Goal: Obtain resource: Download file/media

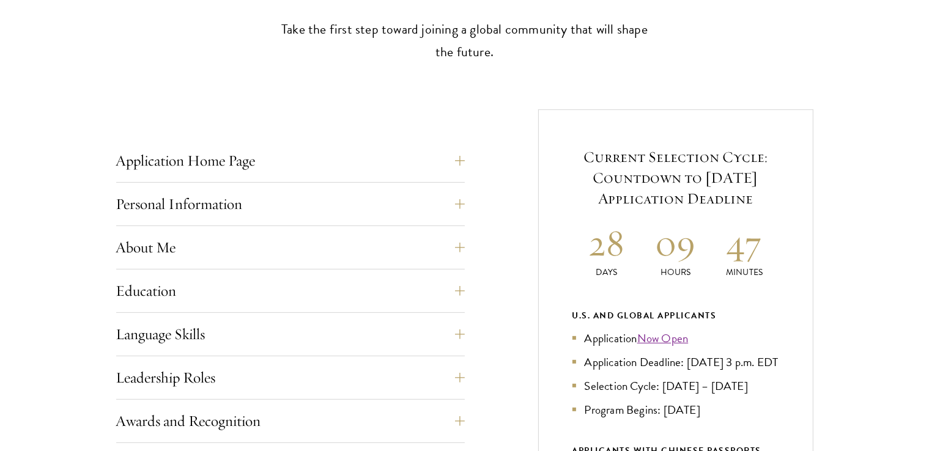
scroll to position [407, 0]
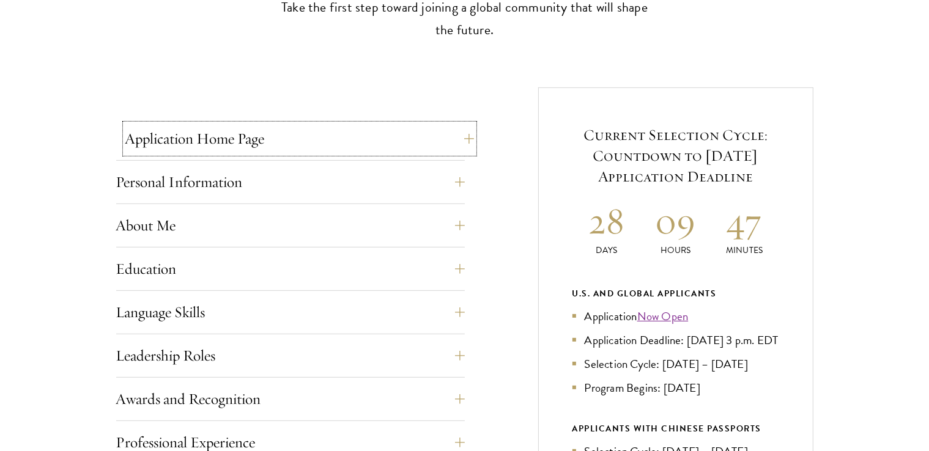
click at [339, 144] on button "Application Home Page" at bounding box center [299, 138] width 349 height 29
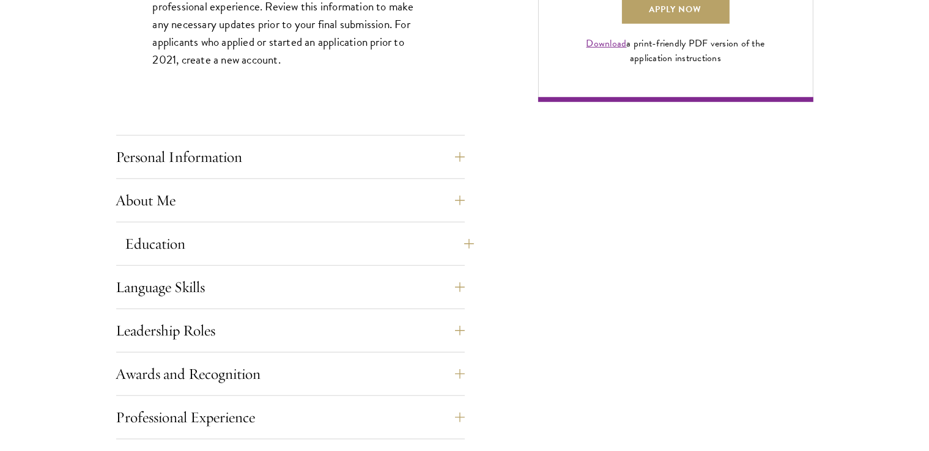
scroll to position [1019, 0]
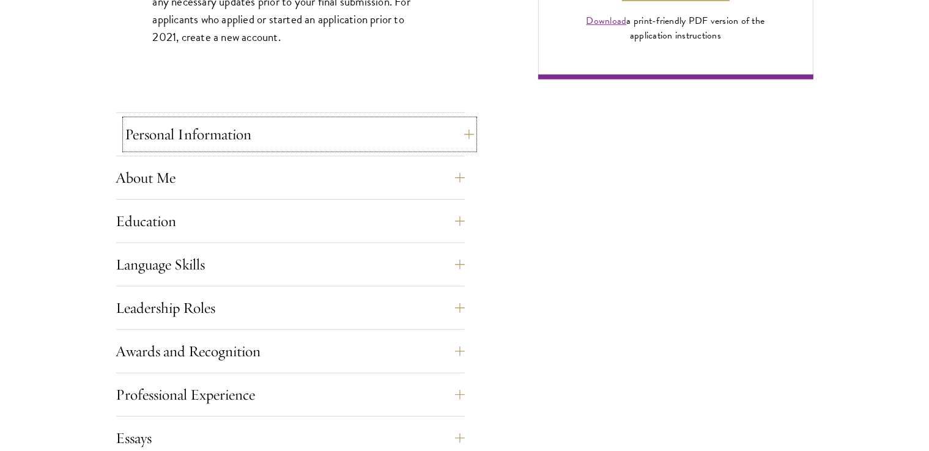
click at [300, 145] on button "Personal Information" at bounding box center [299, 134] width 349 height 29
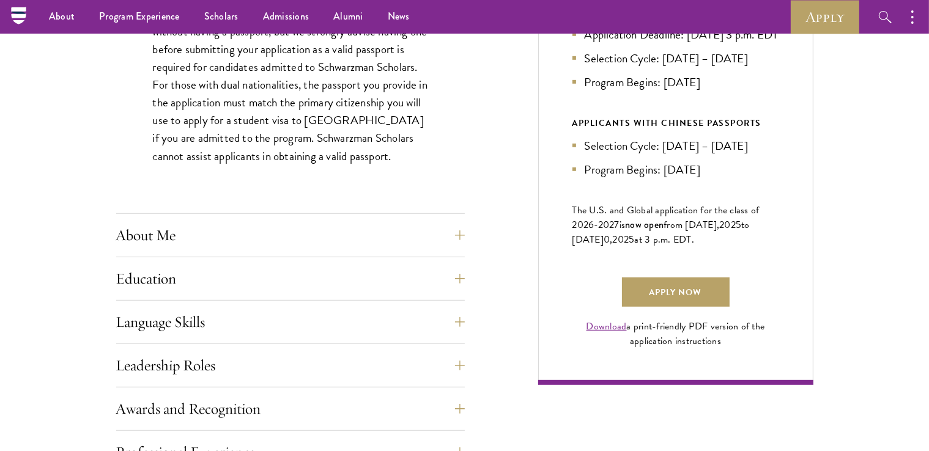
scroll to position [510, 0]
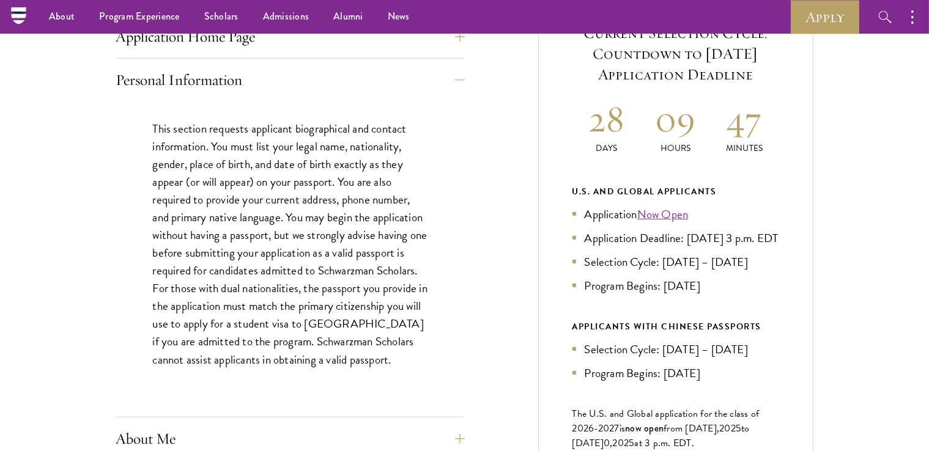
click at [396, 94] on div "Personal Information This section requests applicant biographical and contact i…" at bounding box center [290, 241] width 349 height 352
click at [351, 86] on button "Personal Information" at bounding box center [299, 79] width 349 height 29
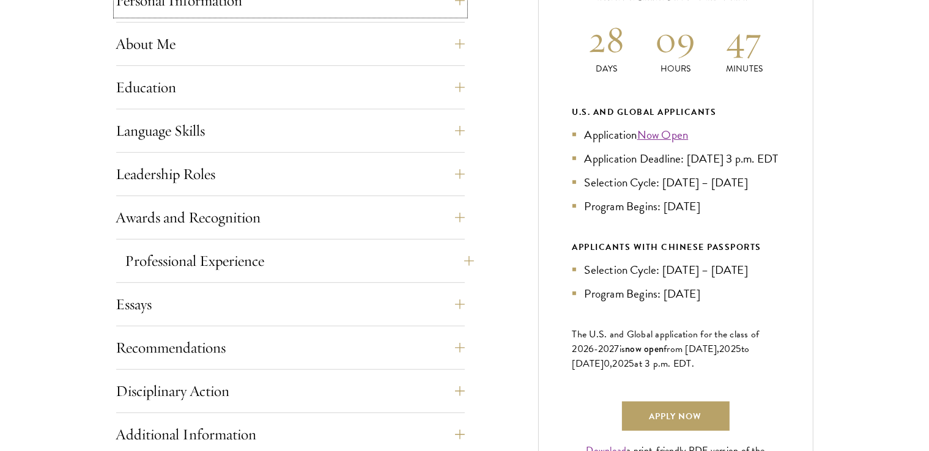
scroll to position [612, 0]
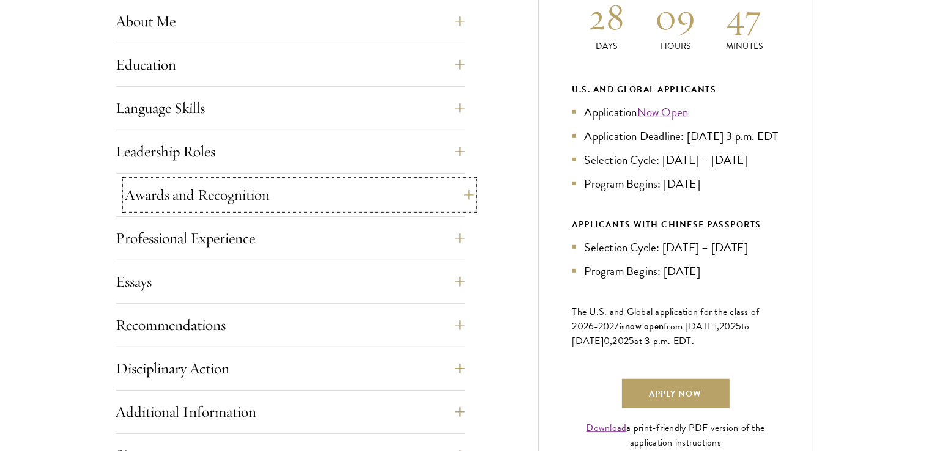
click at [336, 182] on button "Awards and Recognition" at bounding box center [299, 194] width 349 height 29
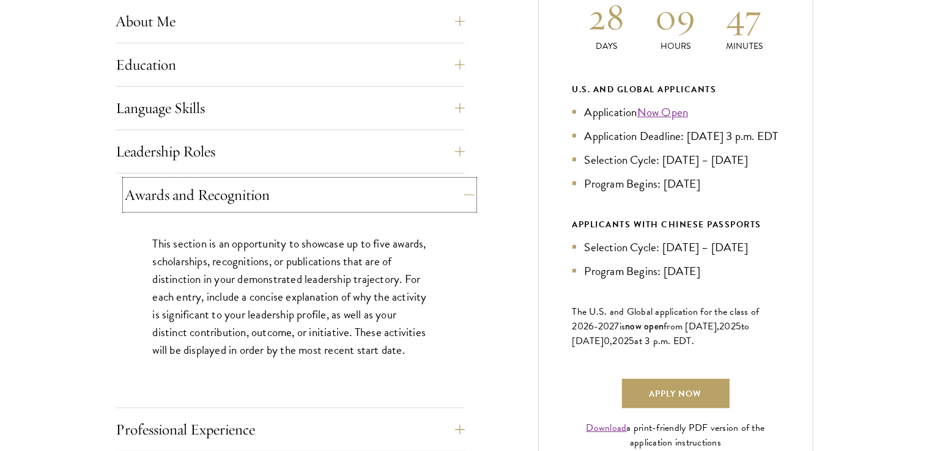
click at [384, 202] on button "Awards and Recognition" at bounding box center [299, 194] width 349 height 29
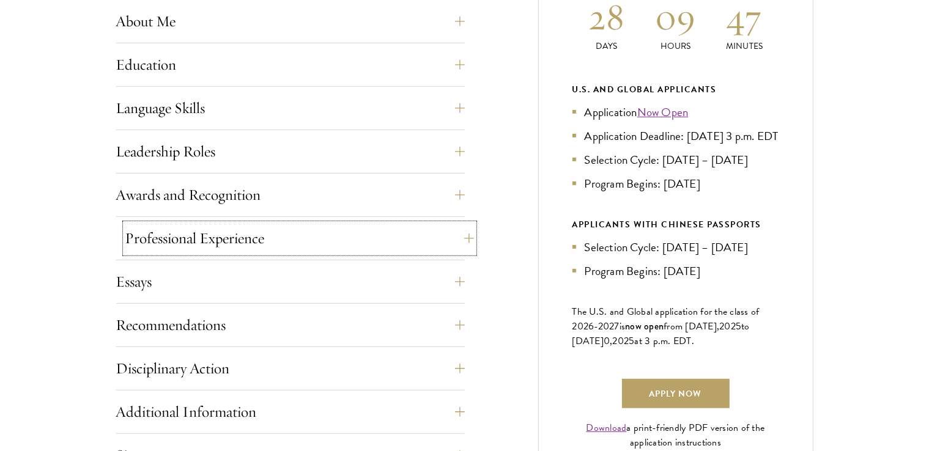
click at [328, 239] on button "Professional Experience" at bounding box center [299, 238] width 349 height 29
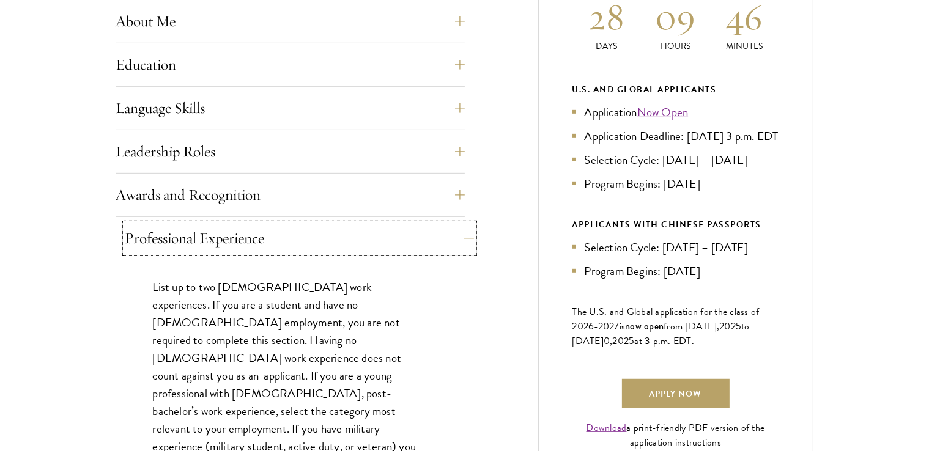
click at [328, 239] on button "Professional Experience" at bounding box center [299, 238] width 349 height 29
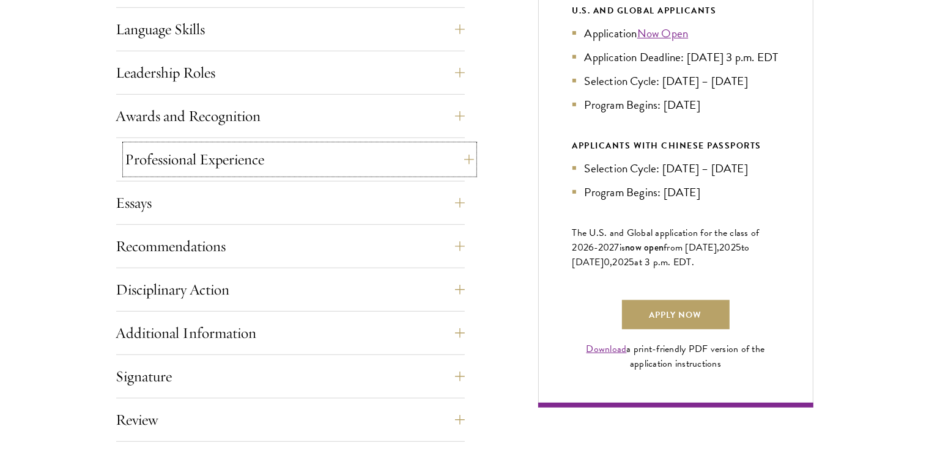
scroll to position [713, 0]
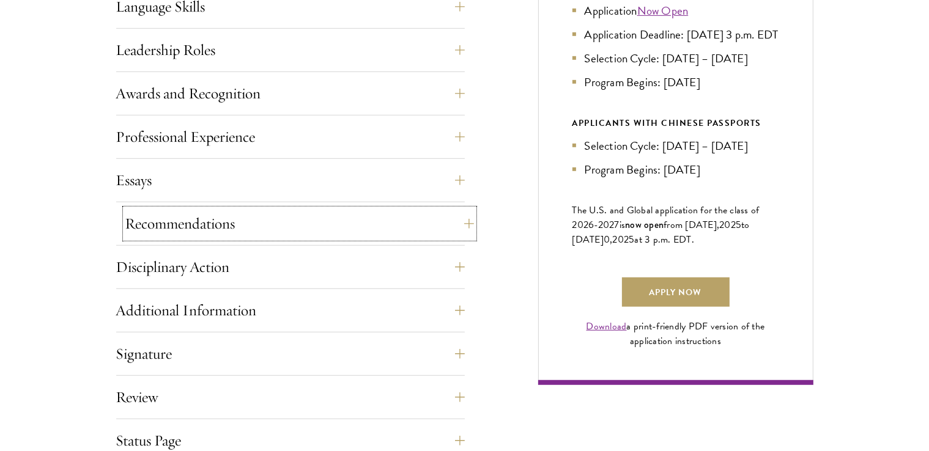
click at [308, 228] on button "Recommendations" at bounding box center [299, 223] width 349 height 29
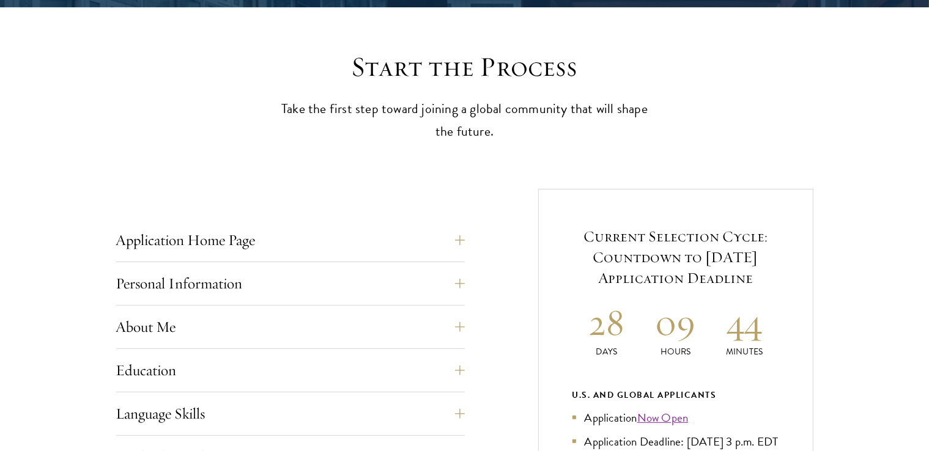
scroll to position [0, 0]
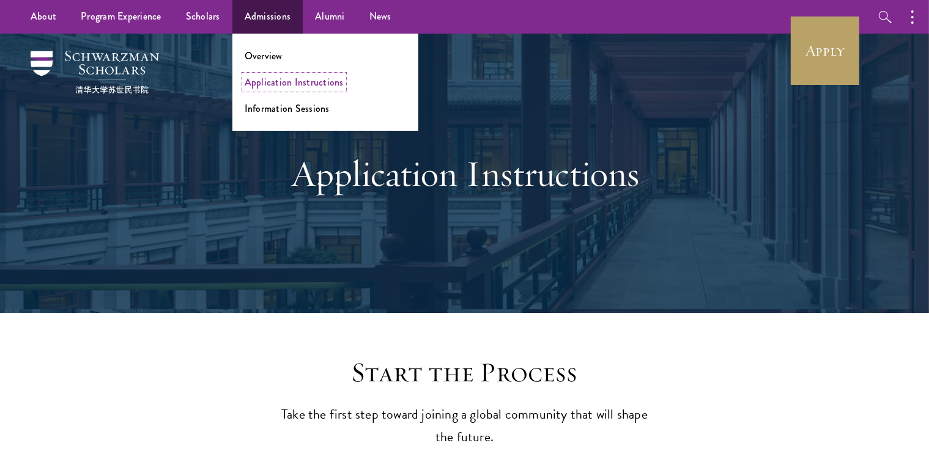
click at [276, 83] on link "Application Instructions" at bounding box center [294, 82] width 99 height 14
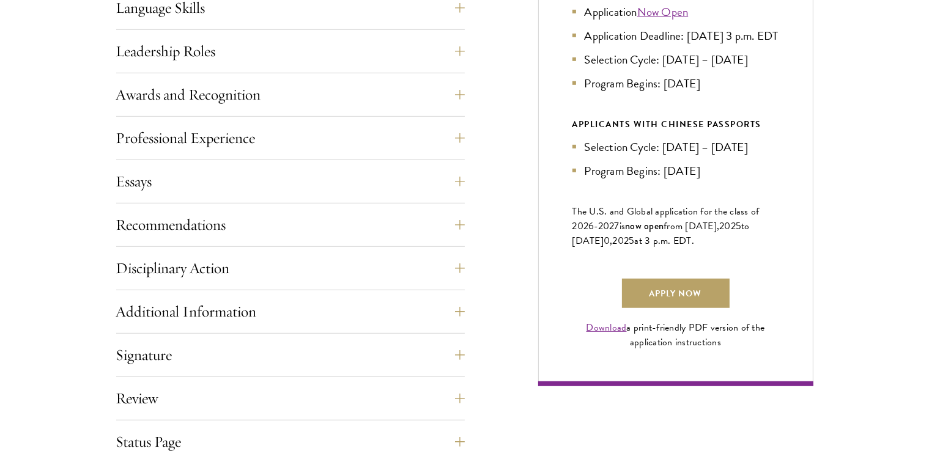
scroll to position [713, 0]
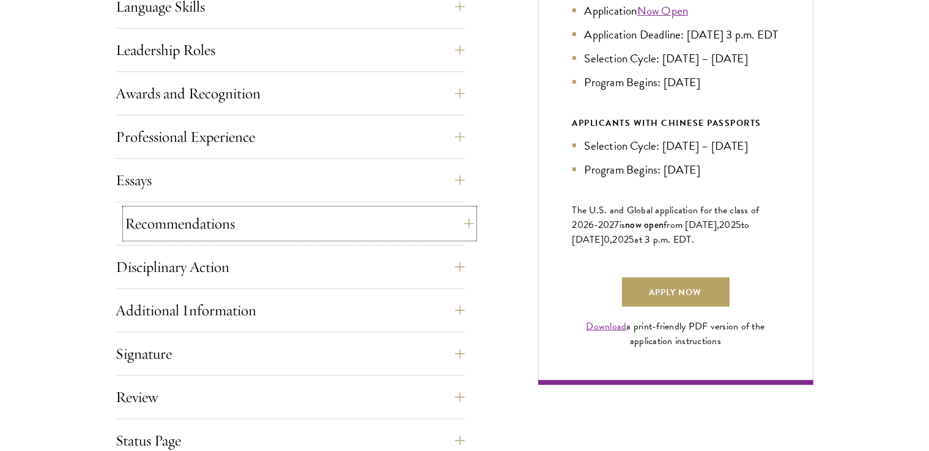
click at [378, 223] on button "Recommendations" at bounding box center [299, 223] width 349 height 29
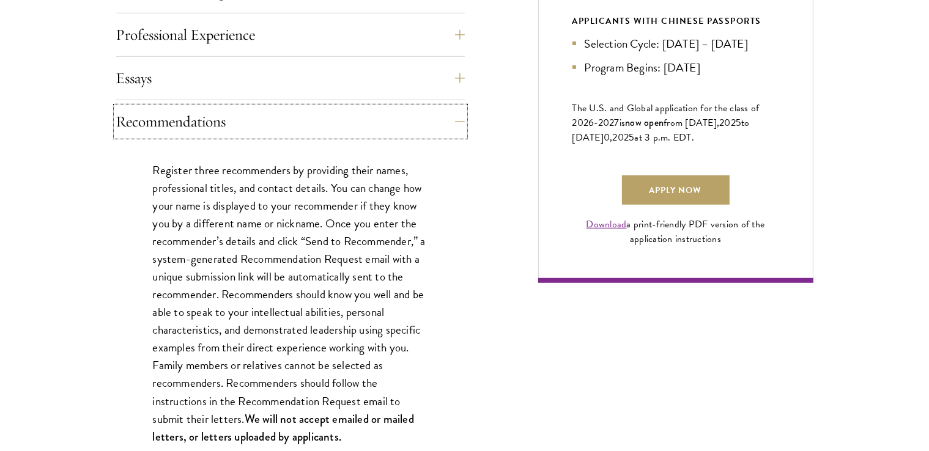
scroll to position [918, 0]
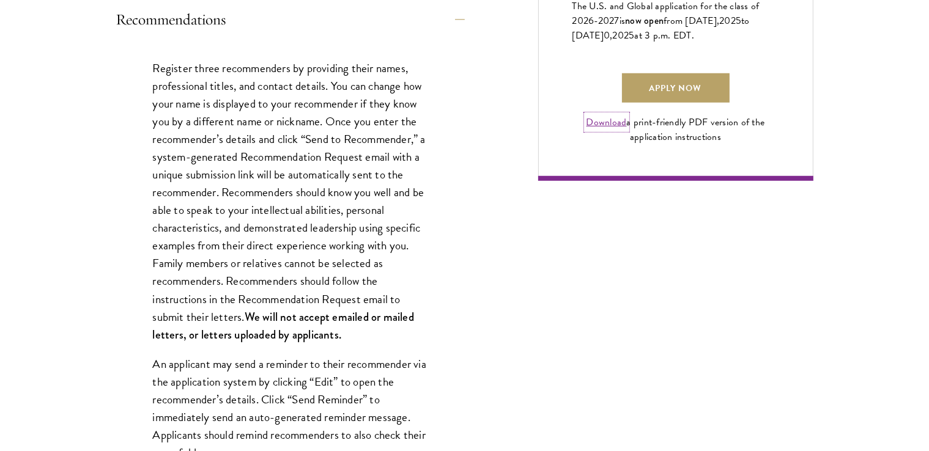
click at [605, 130] on link "Download" at bounding box center [607, 122] width 40 height 15
